Goal: Task Accomplishment & Management: Manage account settings

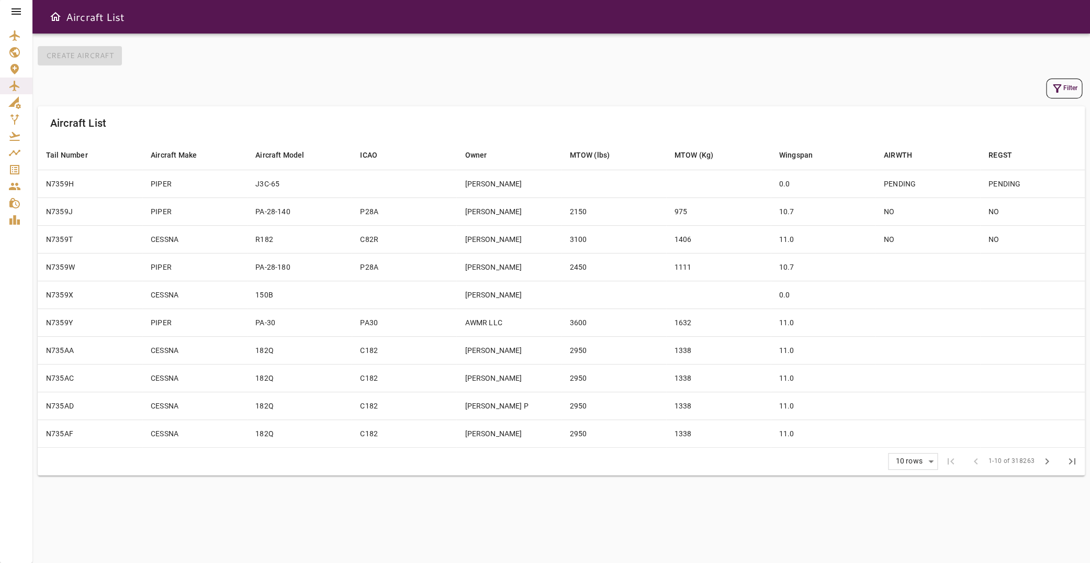
click at [18, 12] on icon at bounding box center [16, 11] width 9 height 6
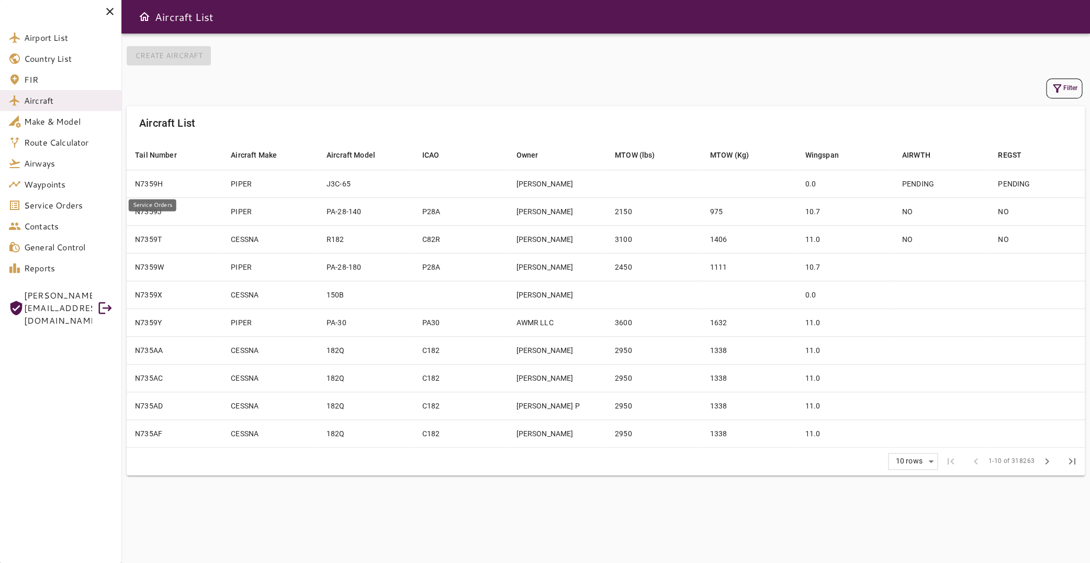
click at [72, 204] on span "Service Orders" at bounding box center [68, 205] width 89 height 13
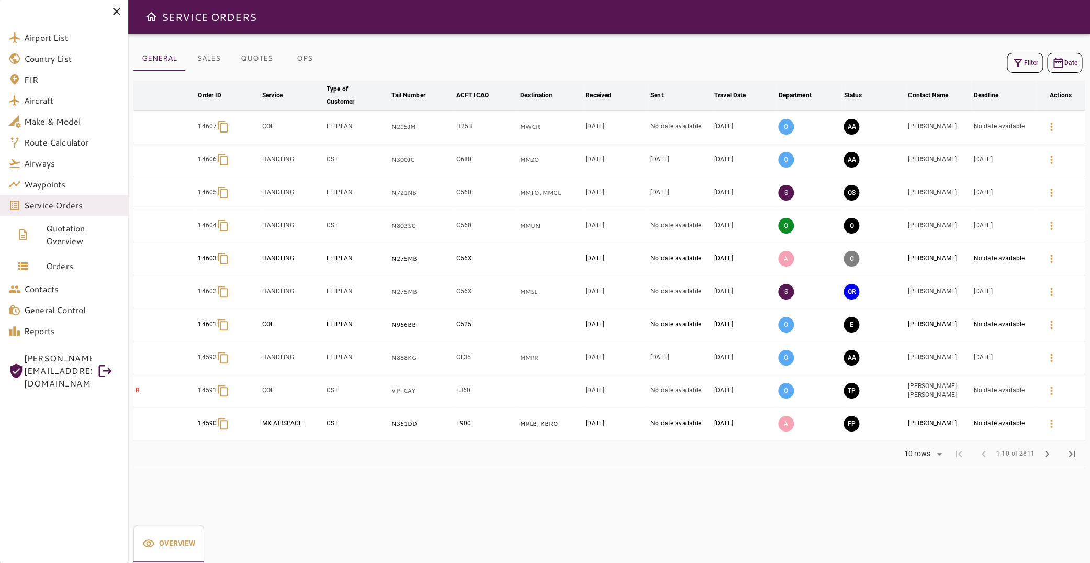
click at [1012, 66] on icon "button" at bounding box center [1018, 63] width 13 height 13
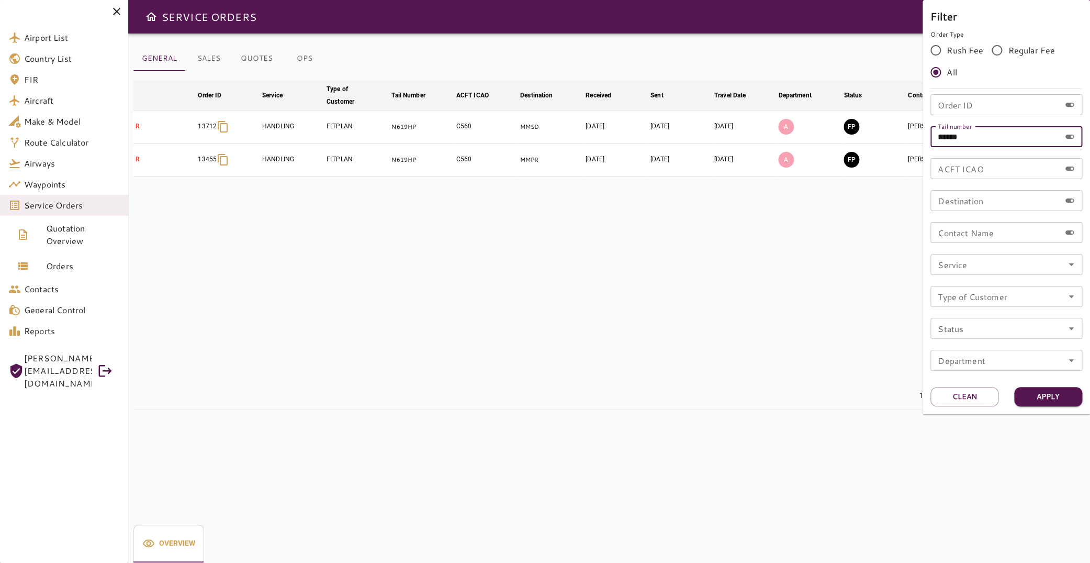
drag, startPoint x: 986, startPoint y: 140, endPoint x: 860, endPoint y: 130, distance: 126.5
click at [930, 130] on input "******" at bounding box center [995, 136] width 130 height 21
type input "*"
type input "******"
click at [1034, 392] on button "Apply" at bounding box center [1048, 396] width 68 height 19
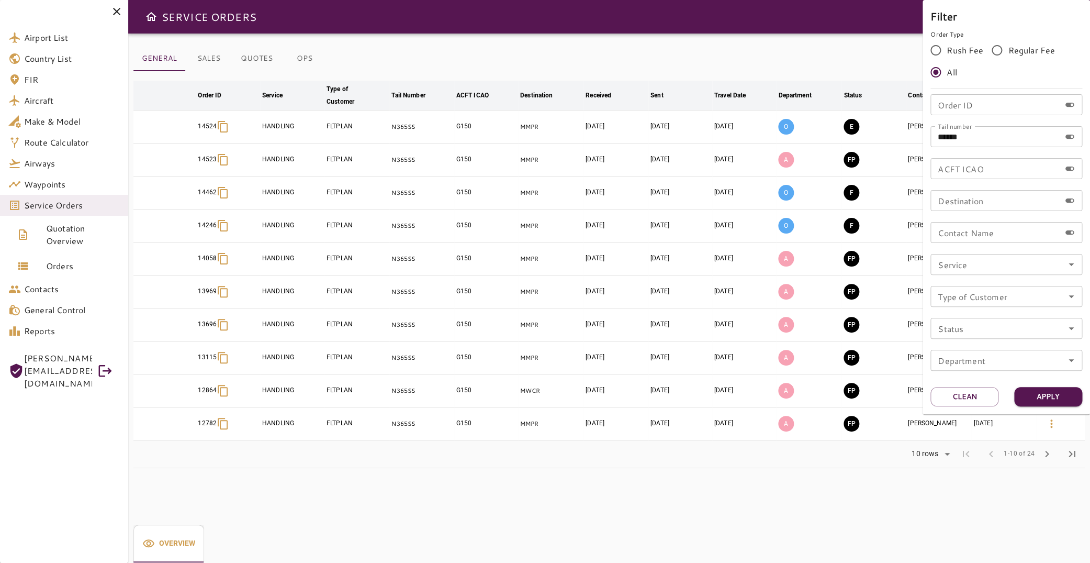
click at [463, 482] on div at bounding box center [545, 281] width 1090 height 563
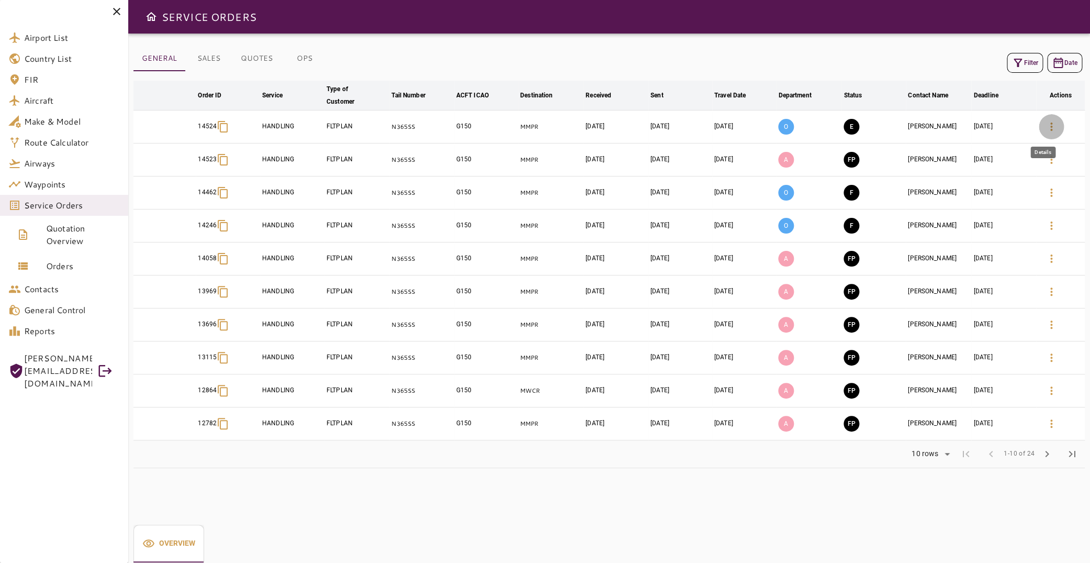
click at [1045, 125] on icon "button" at bounding box center [1051, 126] width 13 height 13
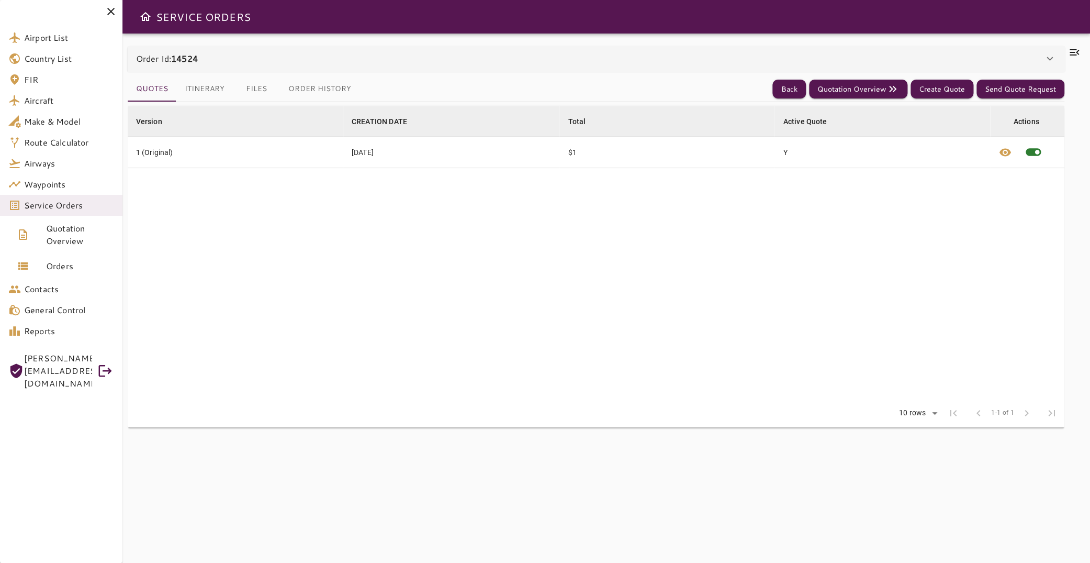
click at [215, 67] on div "Order Id: 14524" at bounding box center [596, 58] width 937 height 25
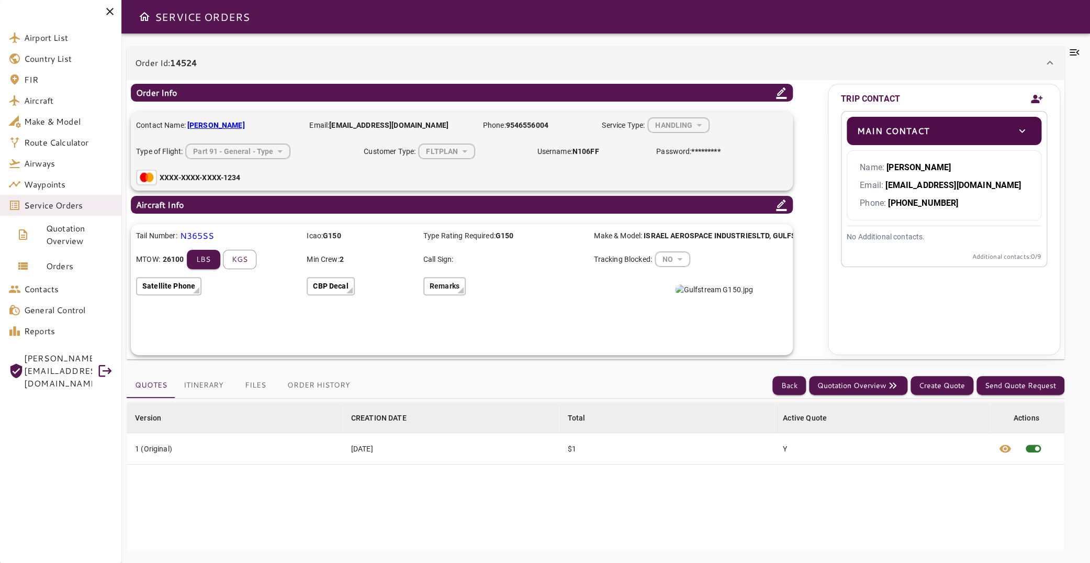
click at [197, 60] on b "14524" at bounding box center [183, 63] width 27 height 12
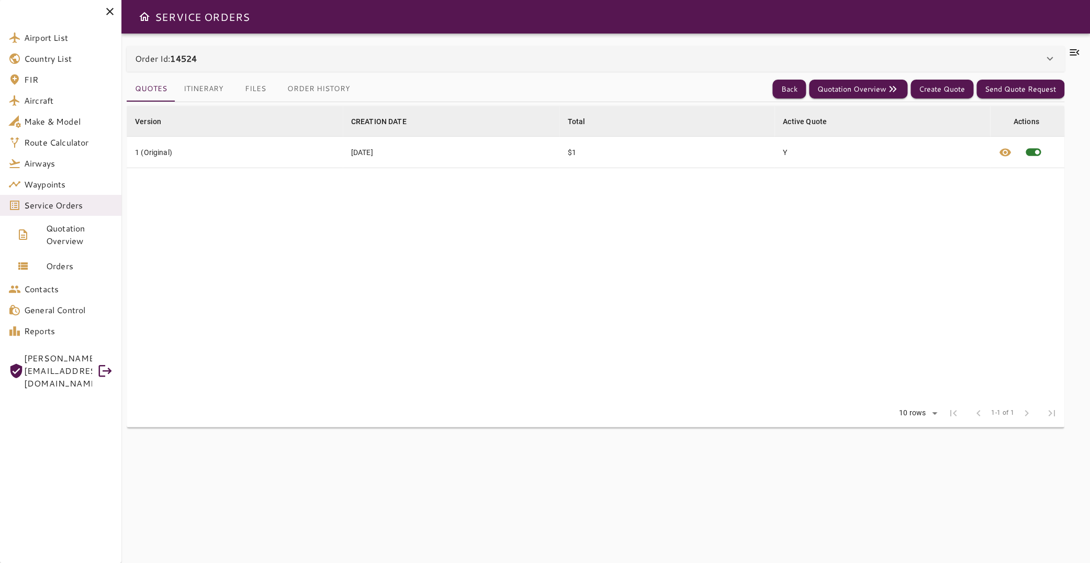
click at [203, 91] on button "Itinerary" at bounding box center [203, 88] width 57 height 25
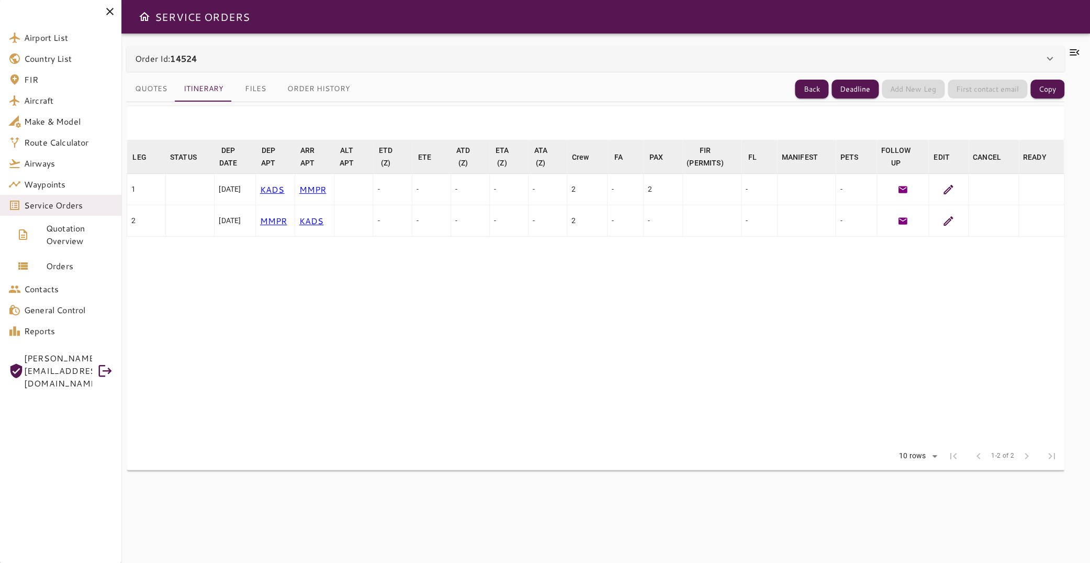
click at [1070, 51] on icon at bounding box center [1074, 52] width 9 height 6
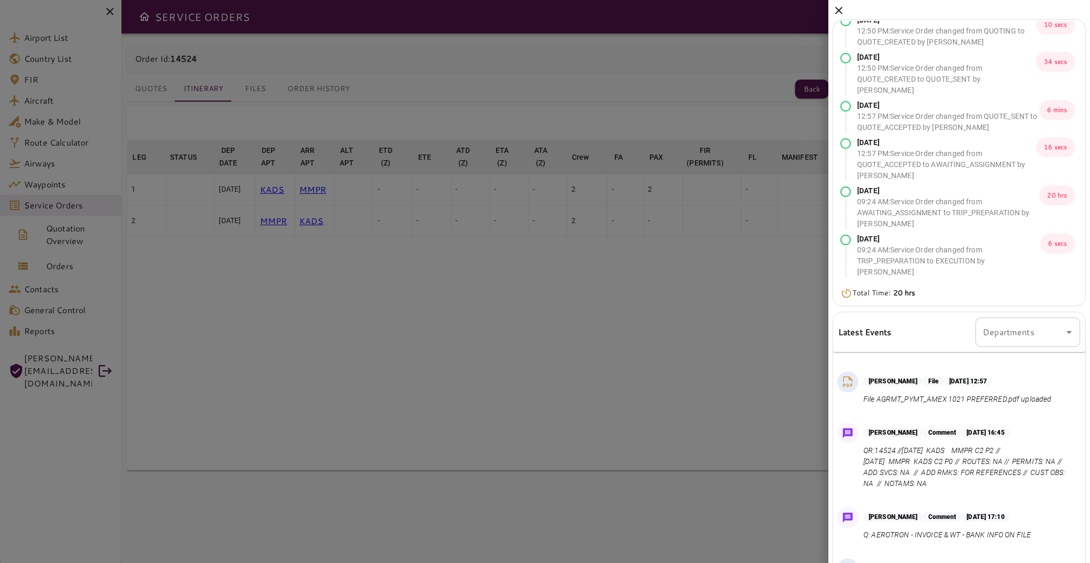
scroll to position [107, 0]
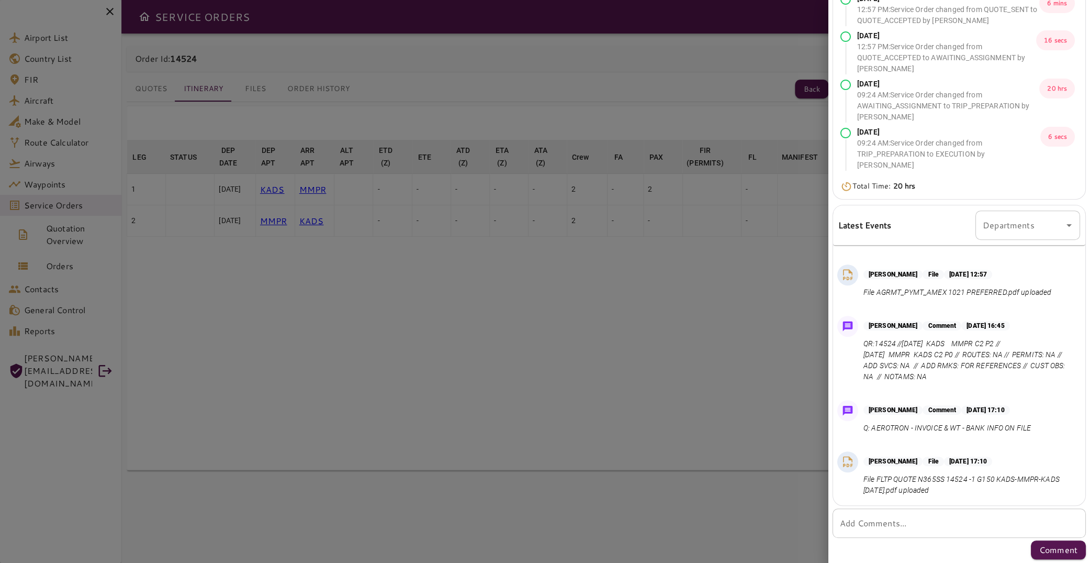
click at [894, 520] on textarea "Add Comments..." at bounding box center [959, 523] width 239 height 12
paste textarea "**********"
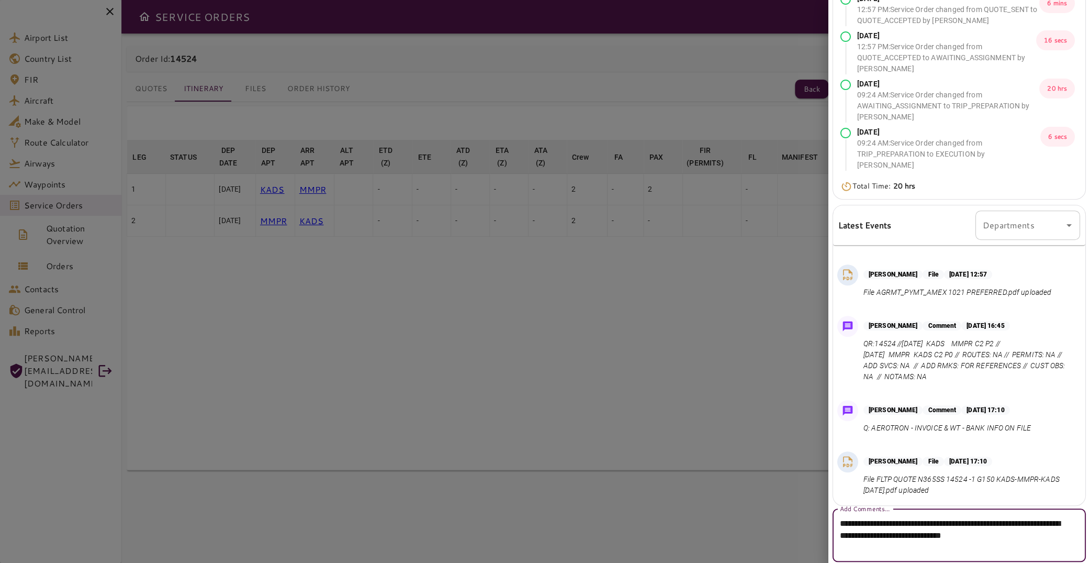
scroll to position [131, 0]
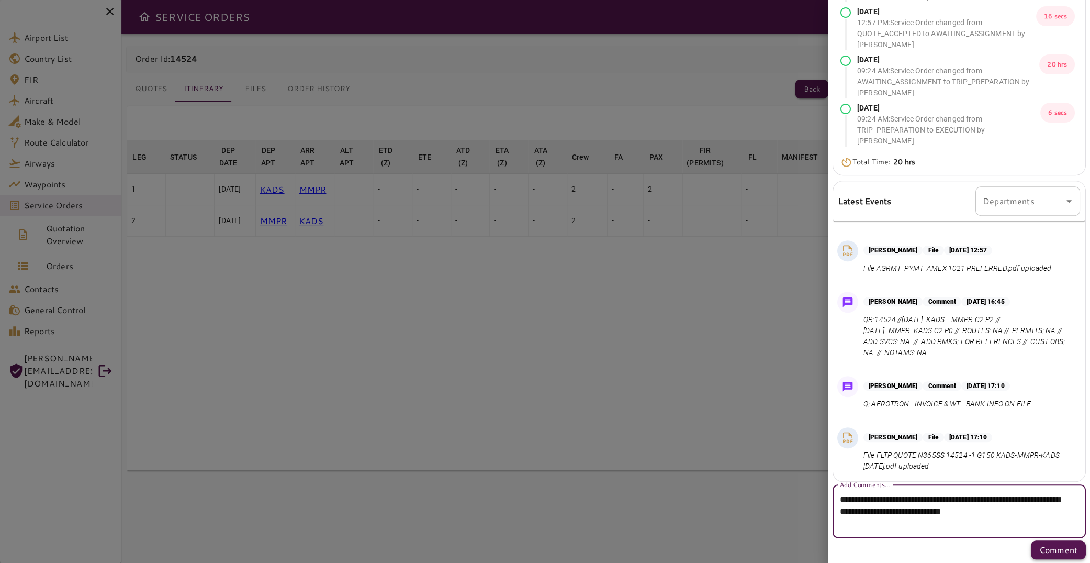
type textarea "**********"
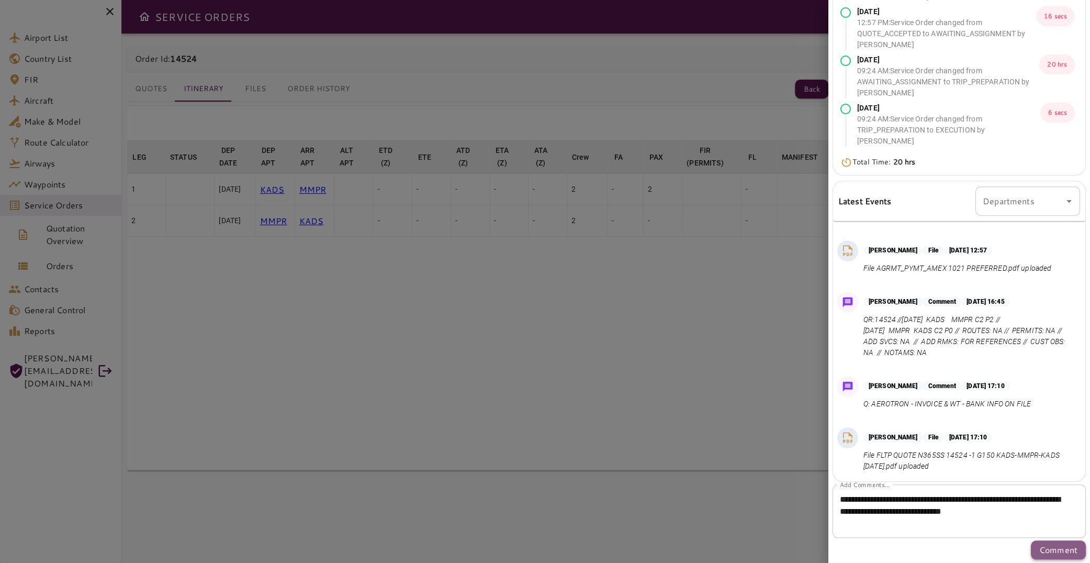
click at [1048, 548] on p "Comment" at bounding box center [1058, 549] width 38 height 13
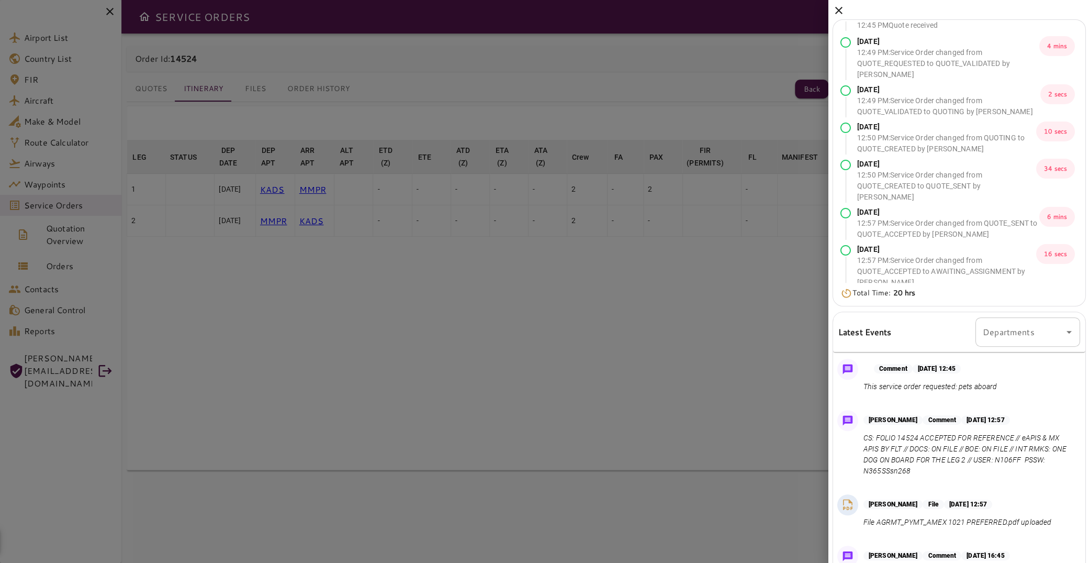
scroll to position [0, 0]
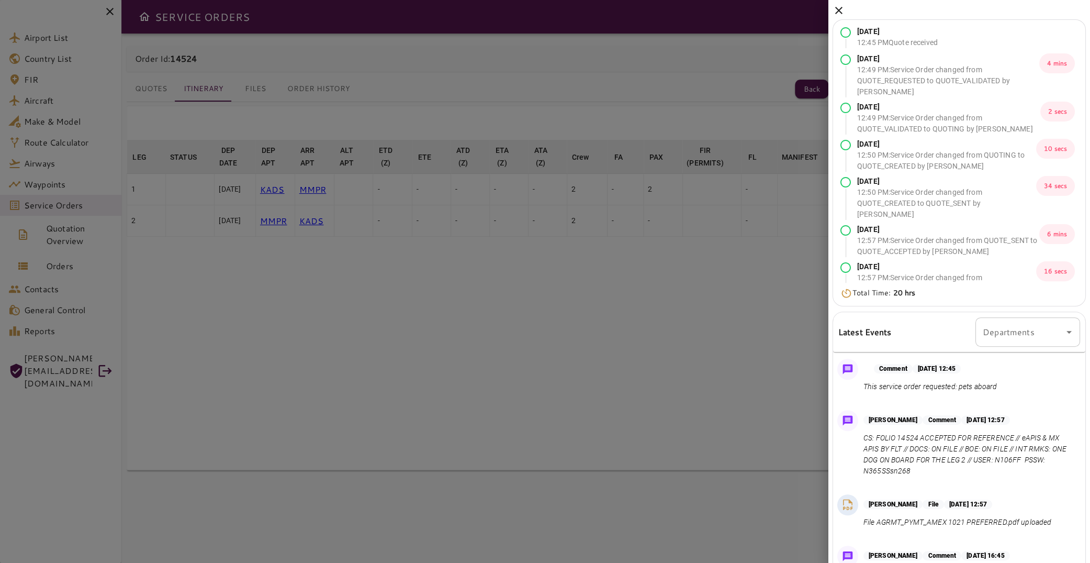
click at [844, 12] on icon at bounding box center [839, 10] width 13 height 13
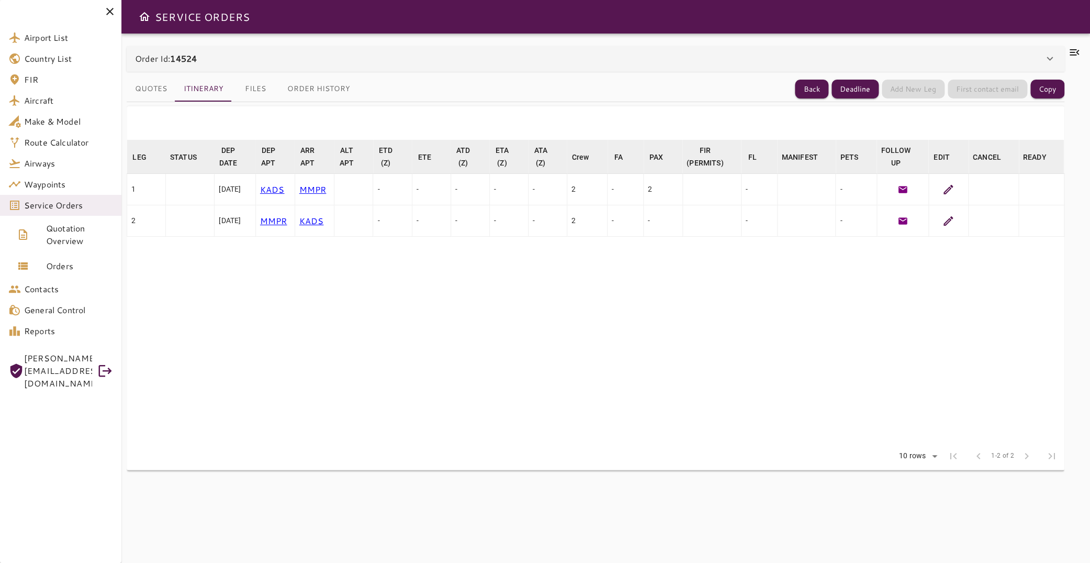
click at [1069, 50] on icon at bounding box center [1074, 52] width 13 height 13
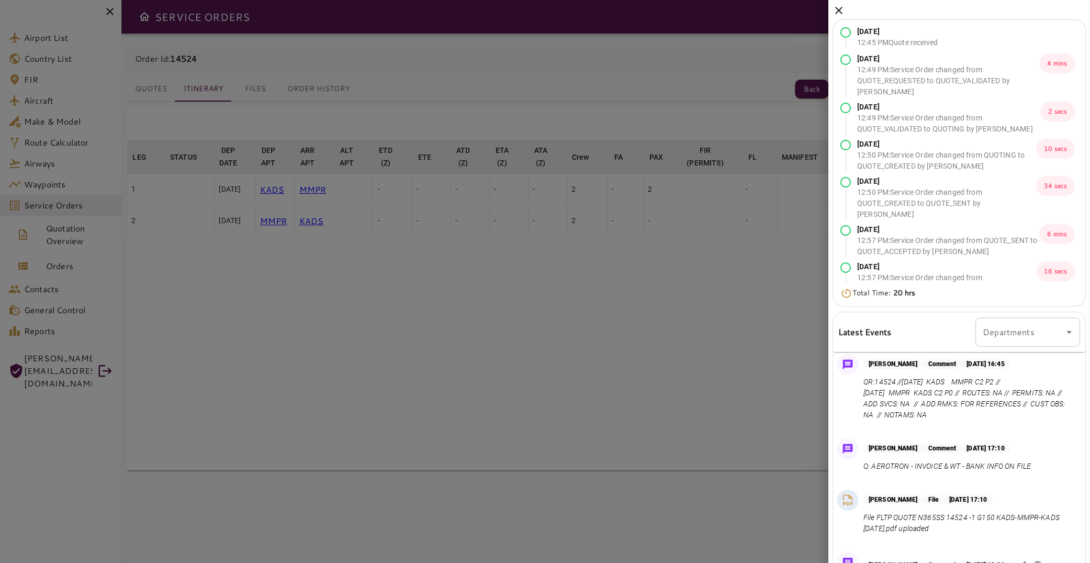
click at [839, 7] on icon at bounding box center [839, 10] width 13 height 13
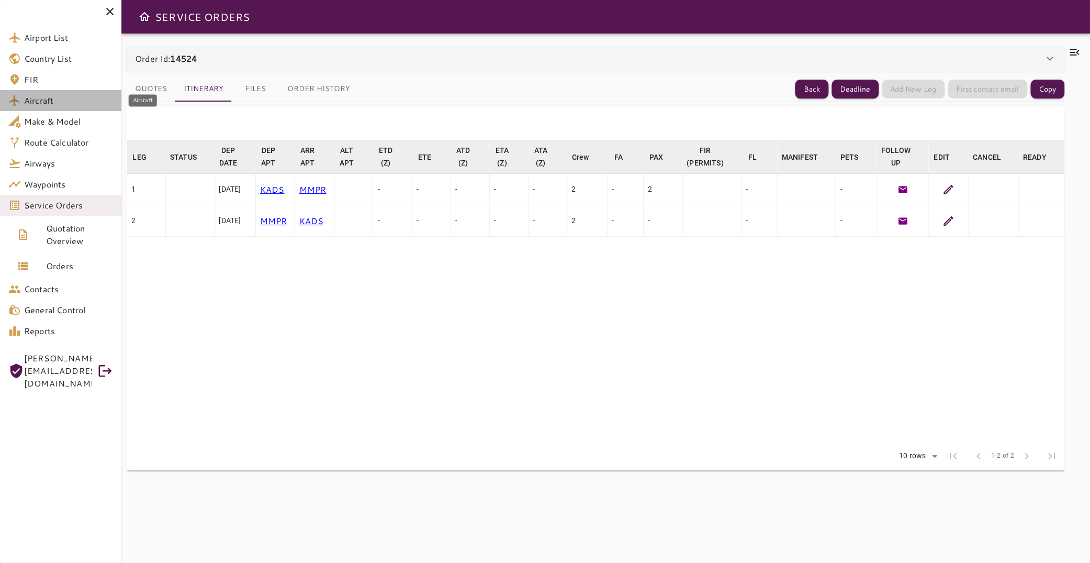
click at [76, 100] on span "Aircraft" at bounding box center [68, 100] width 89 height 13
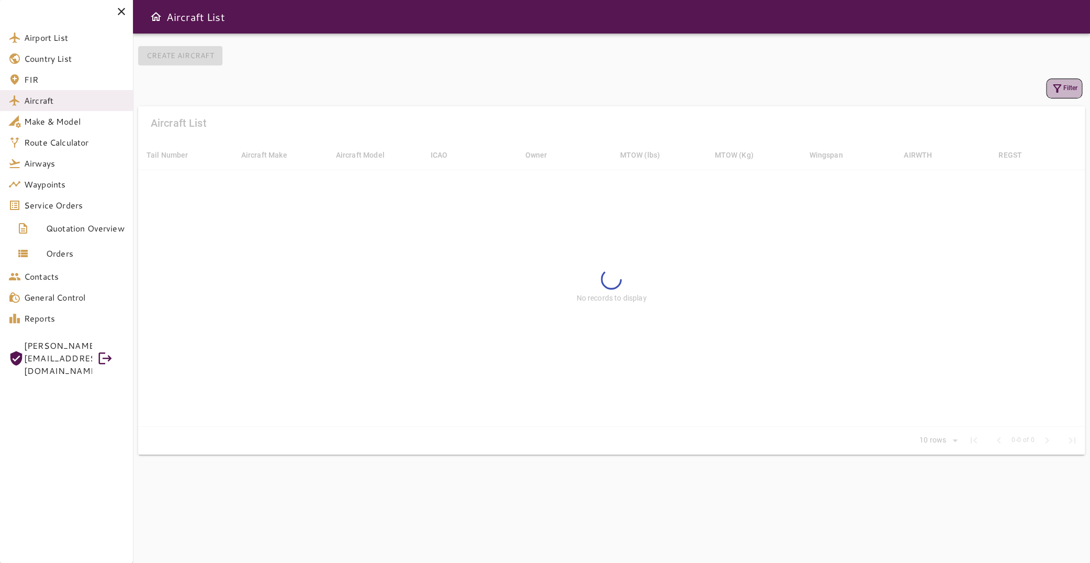
click at [1061, 89] on button "Filter" at bounding box center [1064, 88] width 36 height 20
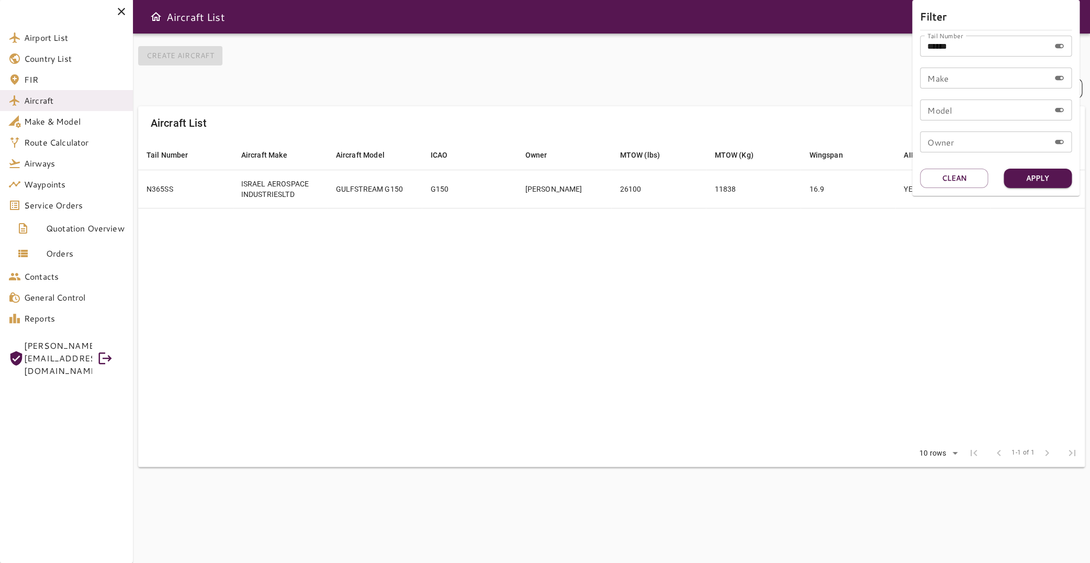
click at [597, 267] on div at bounding box center [545, 281] width 1090 height 563
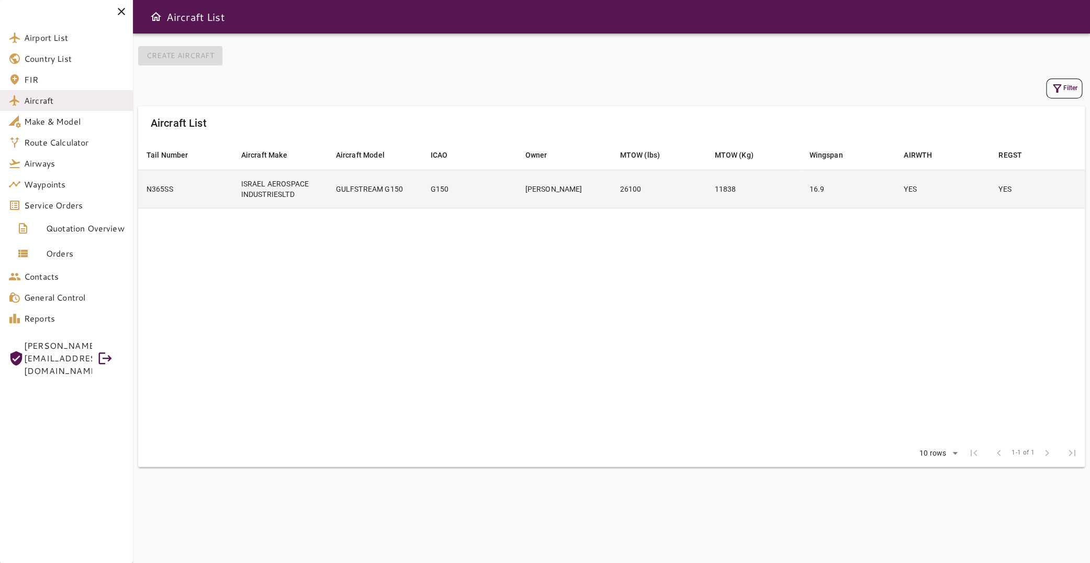
click at [357, 192] on td "GULFSTREAM G150" at bounding box center [375, 189] width 95 height 38
